Goal: Check status: Check status

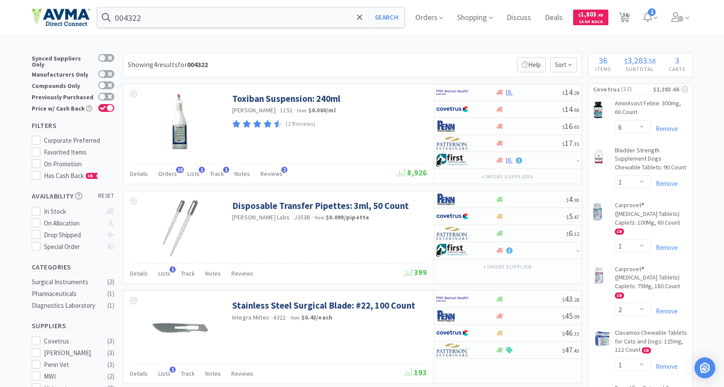
select select "6"
select select "1"
select select "2"
select select "1"
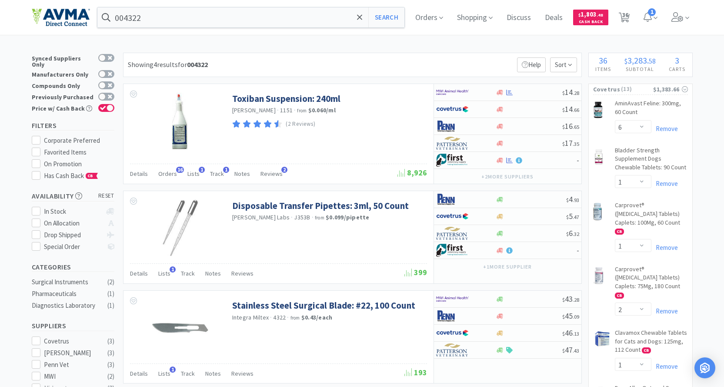
select select "1"
select select "2"
select select "1"
select select "2"
select select "1"
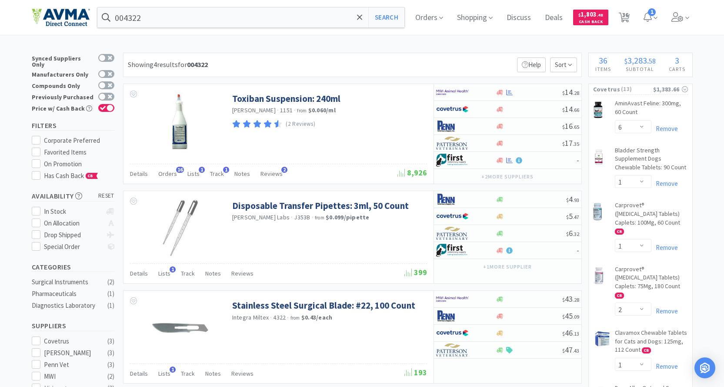
select select "3"
select select "2"
select select "6"
select select "8"
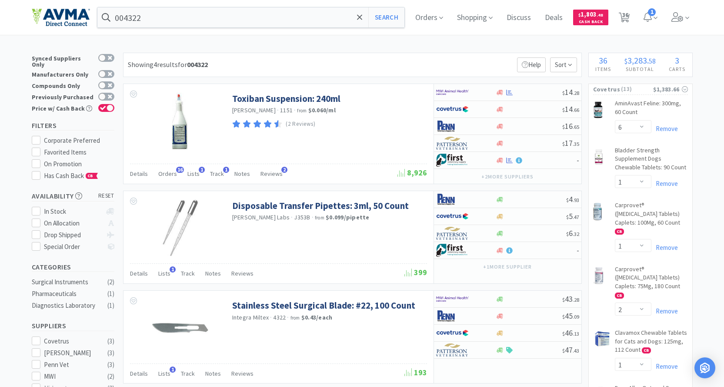
select select "8"
select select "3"
select select "1"
select select "3"
select select "10"
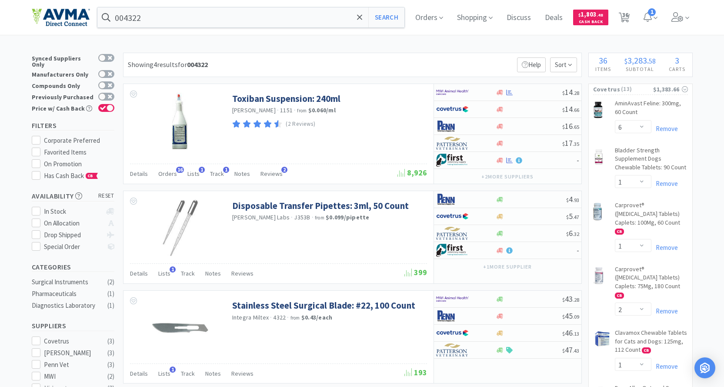
select select "10"
select select "3"
select select "1"
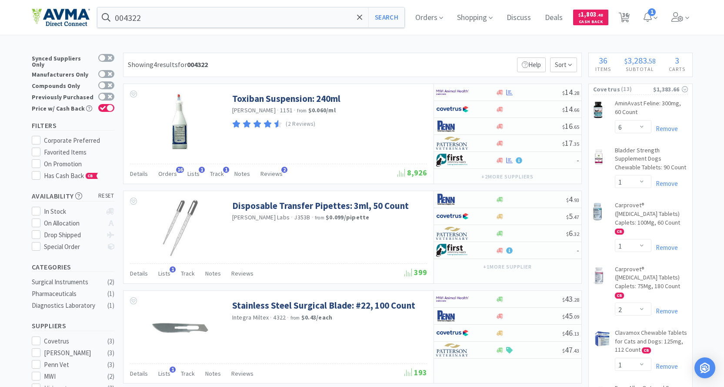
select select "2"
select select "1"
select select "3"
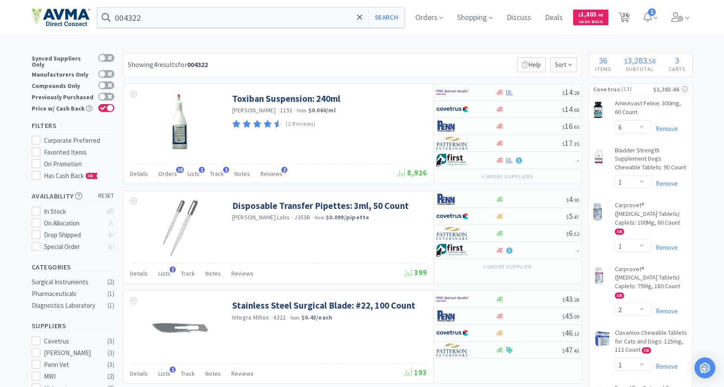
select select "3"
select select "2"
select select "1"
select select "8"
select select "6"
